Goal: Navigation & Orientation: Find specific page/section

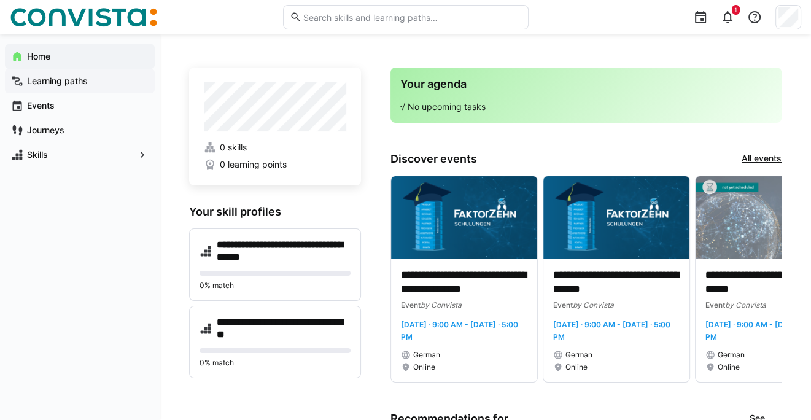
click at [0, 0] on app-navigation-label "Learning paths" at bounding box center [0, 0] width 0 height 0
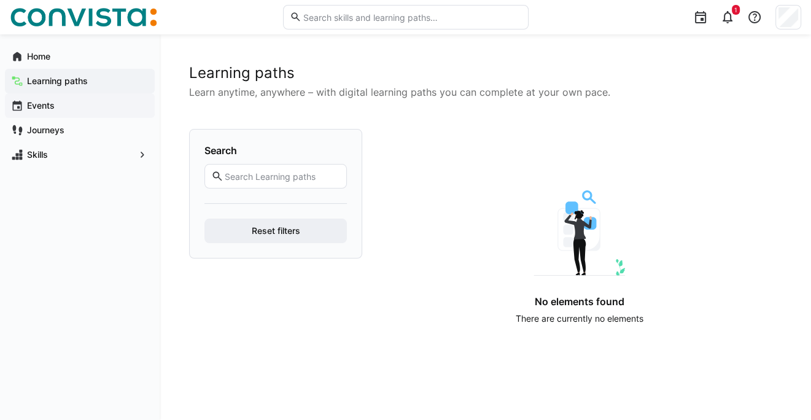
click at [0, 0] on app-navigation-label "Events" at bounding box center [0, 0] width 0 height 0
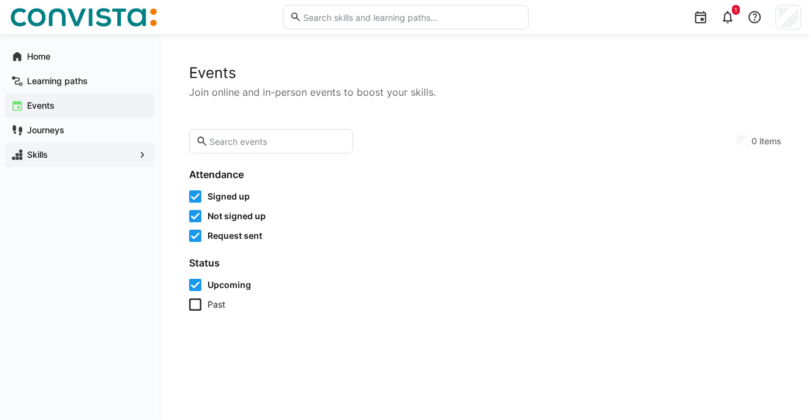
click at [0, 0] on app-navigation-label "Skills" at bounding box center [0, 0] width 0 height 0
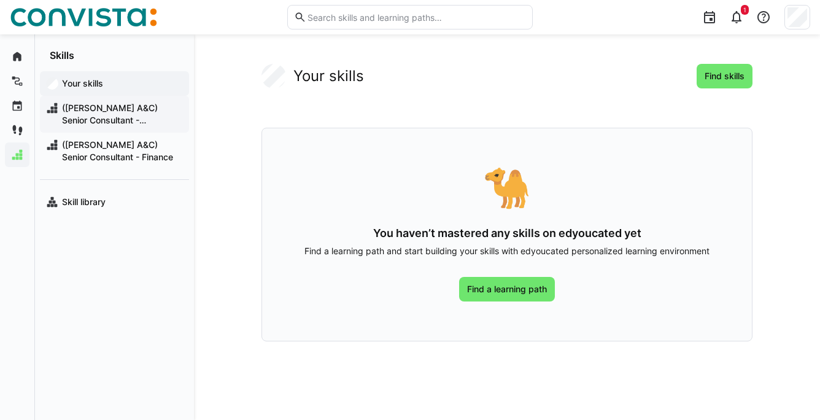
click at [85, 108] on span "([PERSON_NAME] A&C) Senior Consultant - Controlling" at bounding box center [121, 114] width 123 height 25
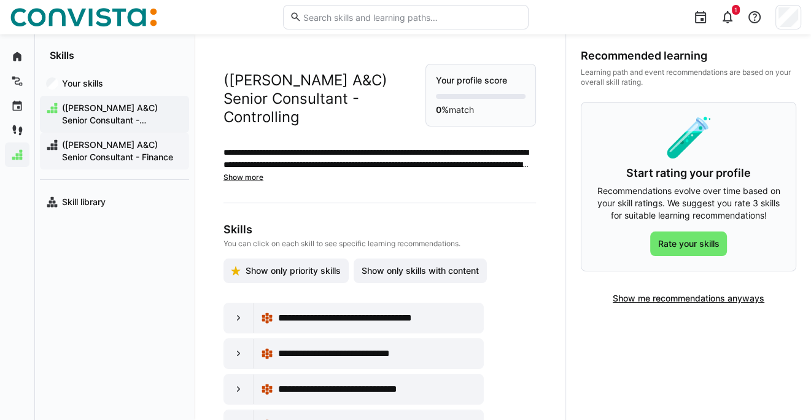
click at [93, 155] on span "([PERSON_NAME] A&C) Senior Consultant - Finance" at bounding box center [121, 151] width 123 height 25
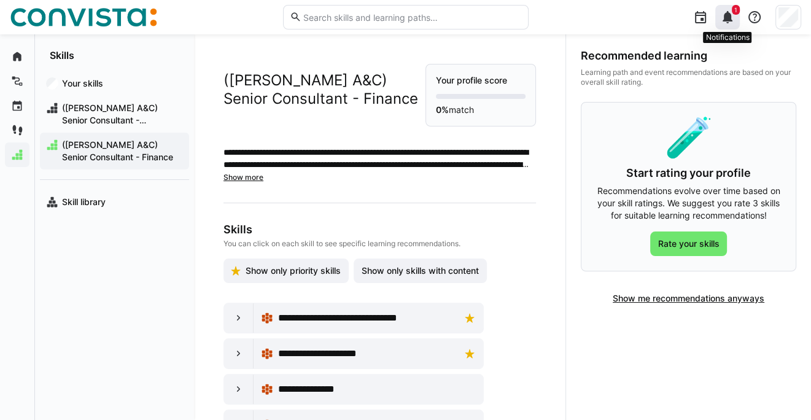
click at [728, 20] on eds-icon at bounding box center [727, 17] width 15 height 15
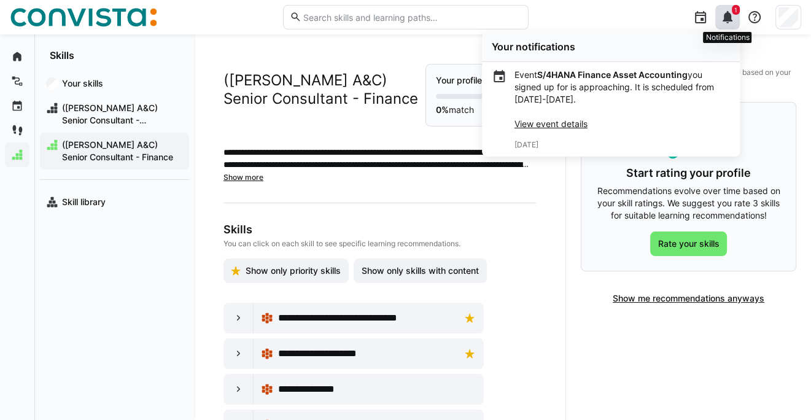
click at [728, 20] on eds-icon at bounding box center [727, 17] width 15 height 15
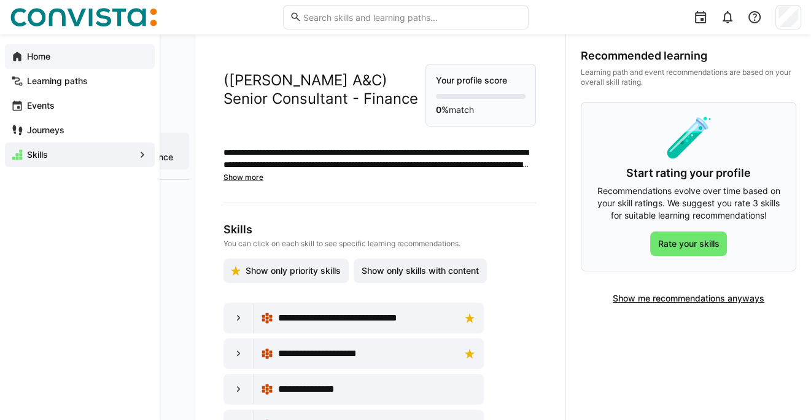
click at [0, 0] on app-navigation-label "Home" at bounding box center [0, 0] width 0 height 0
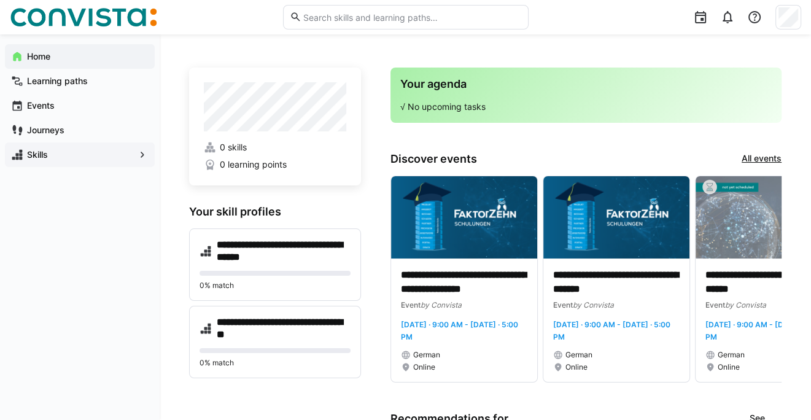
click at [145, 157] on eds-icon at bounding box center [142, 155] width 12 height 12
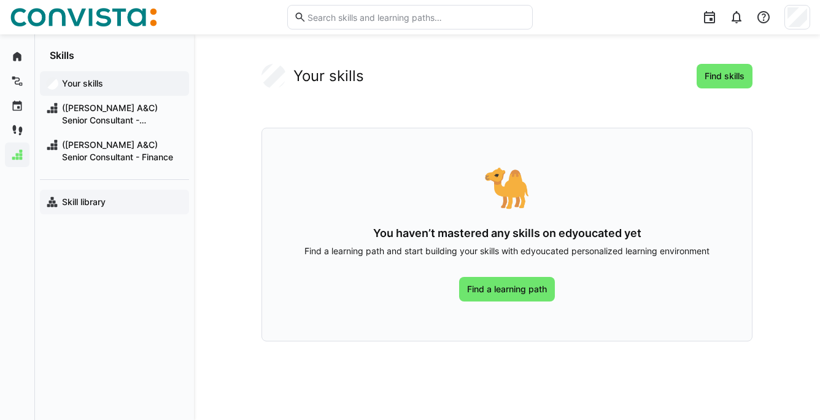
click at [0, 0] on app-navigation-label "Skill library" at bounding box center [0, 0] width 0 height 0
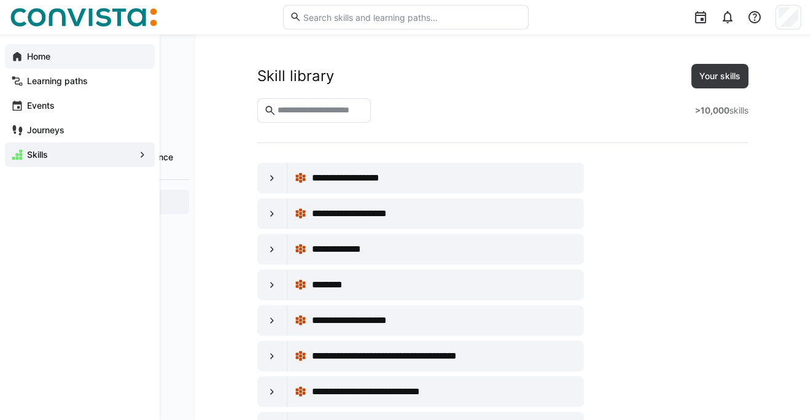
click at [21, 50] on eds-icon at bounding box center [17, 56] width 12 height 12
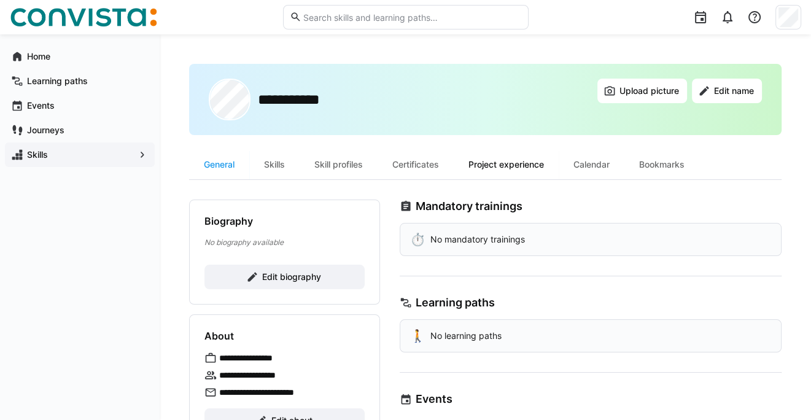
click at [504, 160] on div "Project experience" at bounding box center [506, 164] width 105 height 29
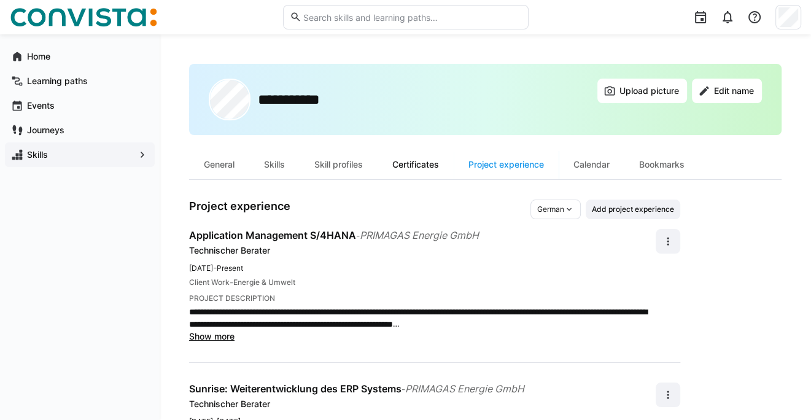
click at [432, 167] on div "Certificates" at bounding box center [416, 164] width 76 height 29
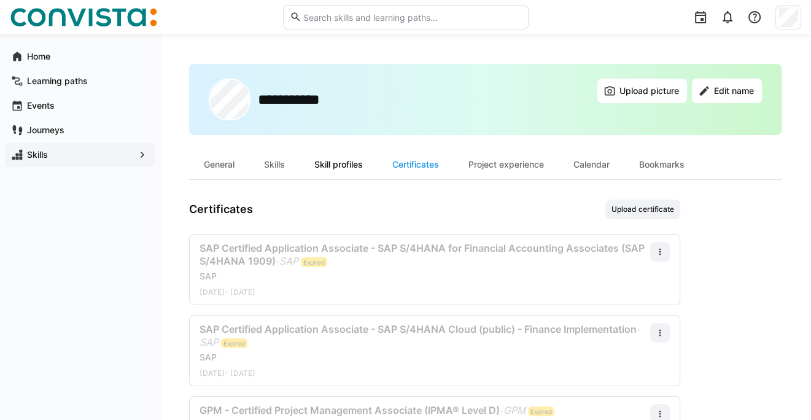
click at [349, 161] on div "Skill profiles" at bounding box center [339, 164] width 78 height 29
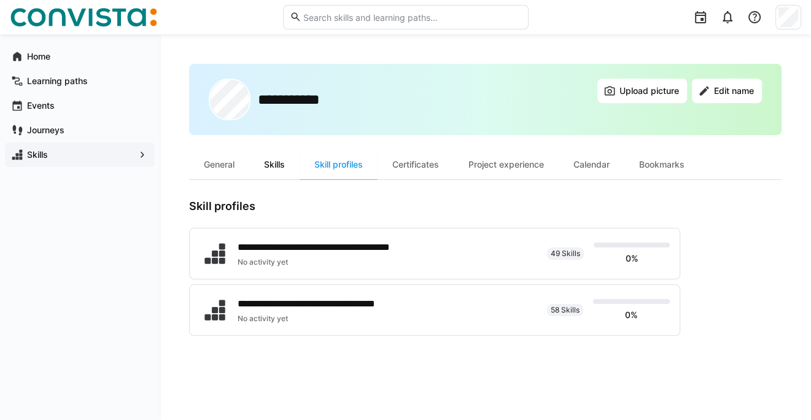
click at [265, 164] on div "Skills" at bounding box center [274, 164] width 50 height 29
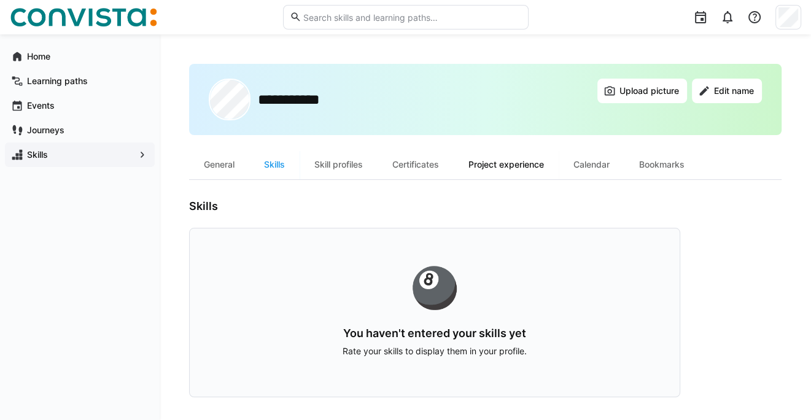
click at [502, 162] on div "Project experience" at bounding box center [506, 164] width 105 height 29
